Goal: Check status

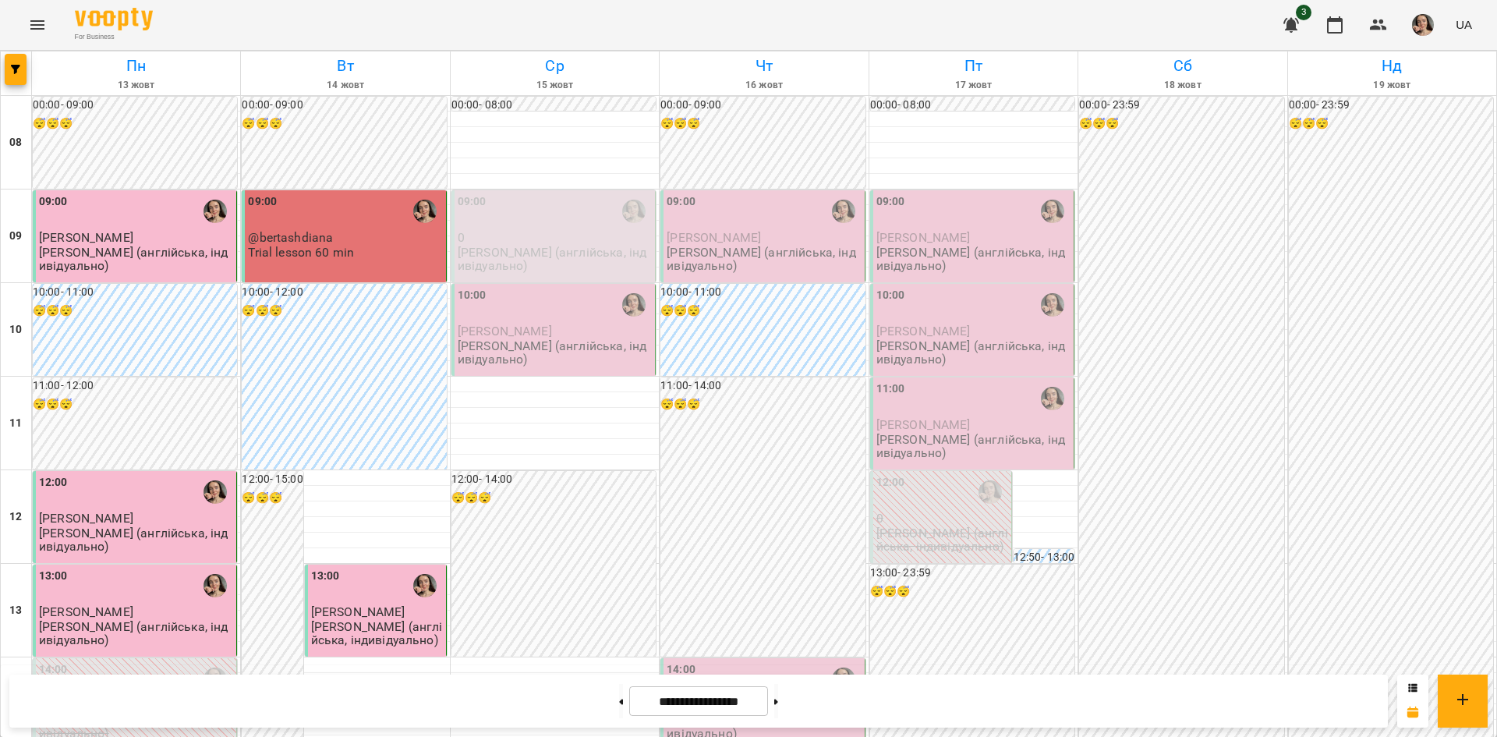
click at [514, 246] on p "[PERSON_NAME] (англійська, індивідуально)" at bounding box center [555, 259] width 194 height 27
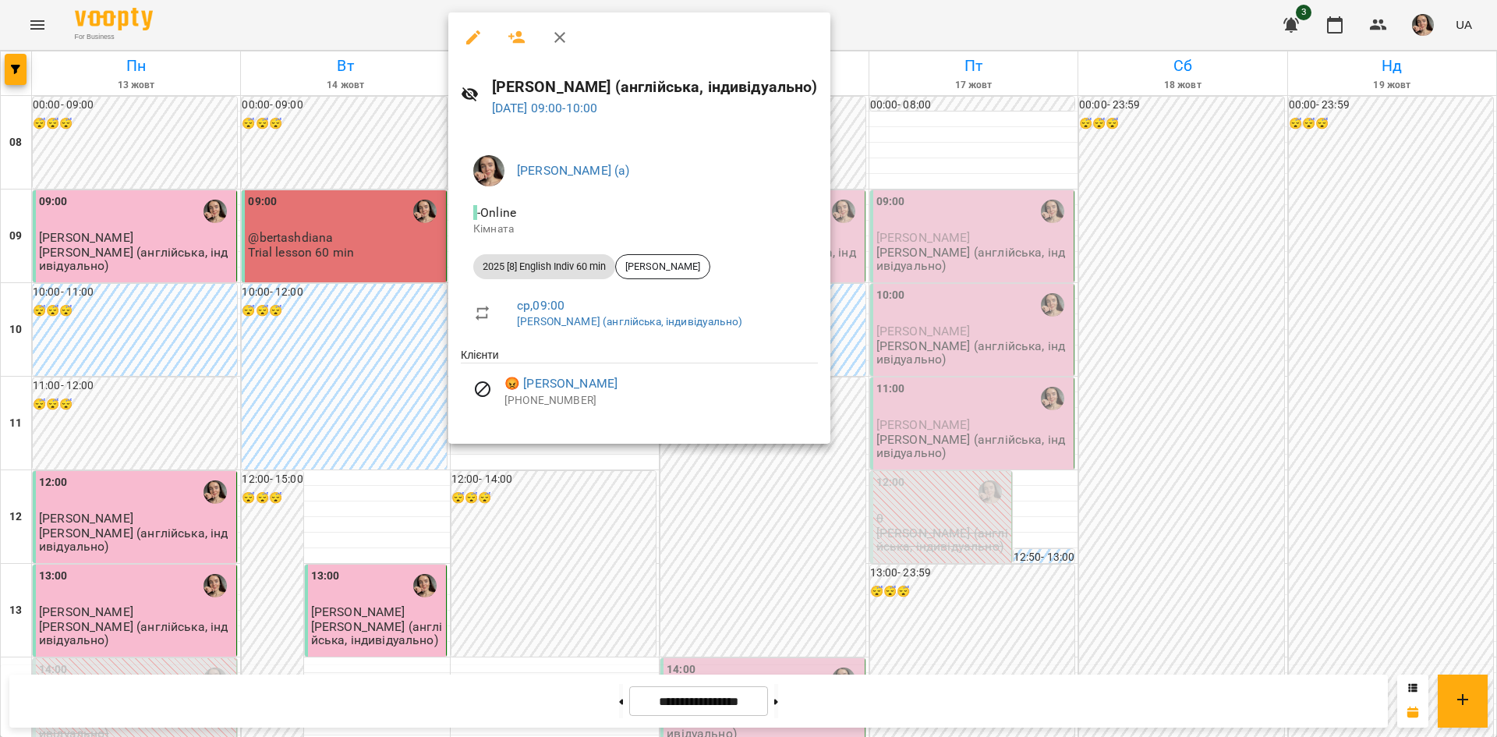
click at [477, 463] on div at bounding box center [748, 368] width 1497 height 737
